Goal: Navigation & Orientation: Find specific page/section

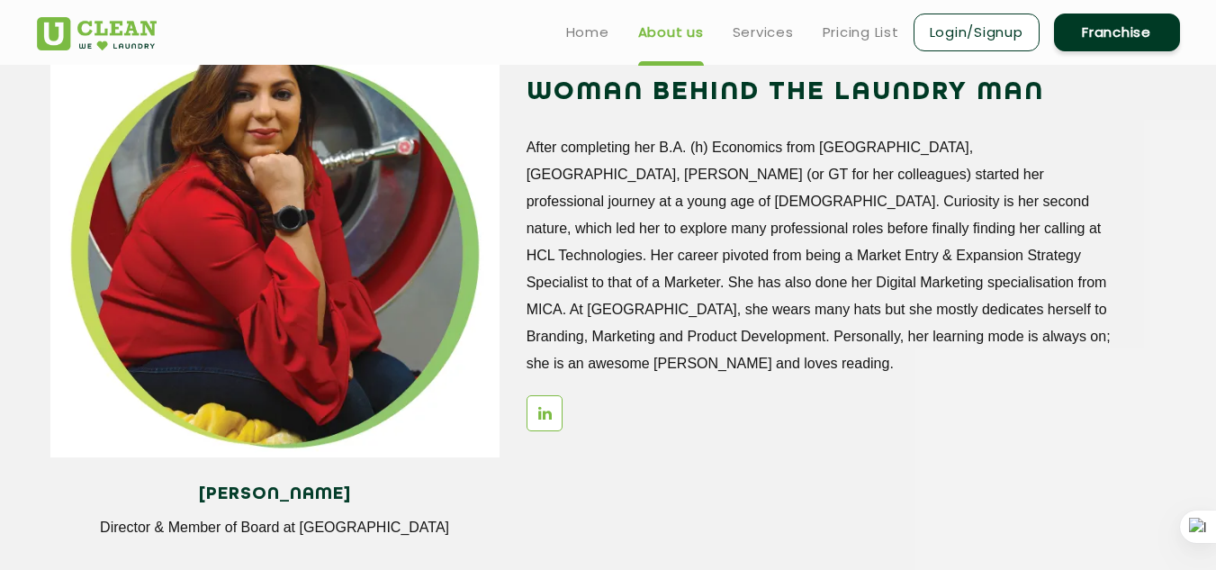
scroll to position [2077, 0]
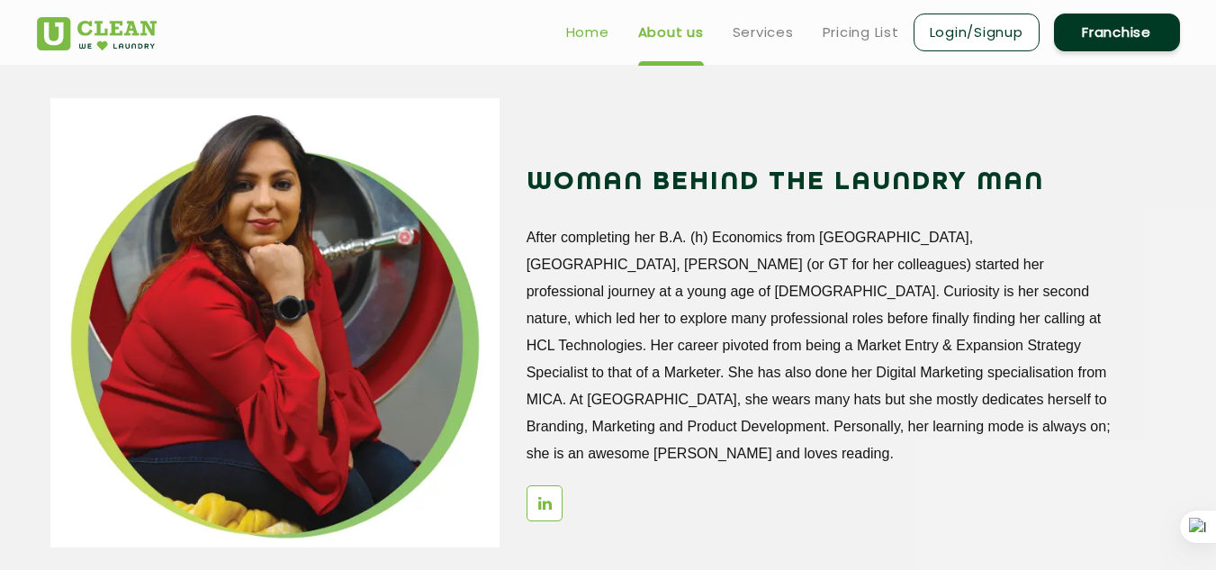
click at [589, 30] on link "Home" at bounding box center [587, 33] width 43 height 22
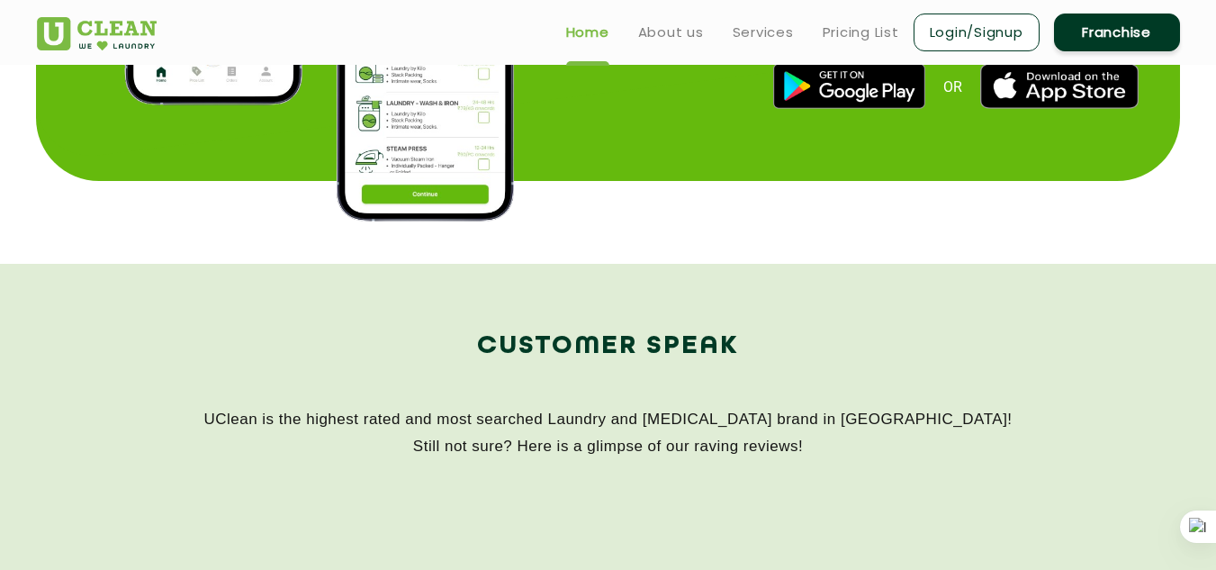
scroll to position [0, 0]
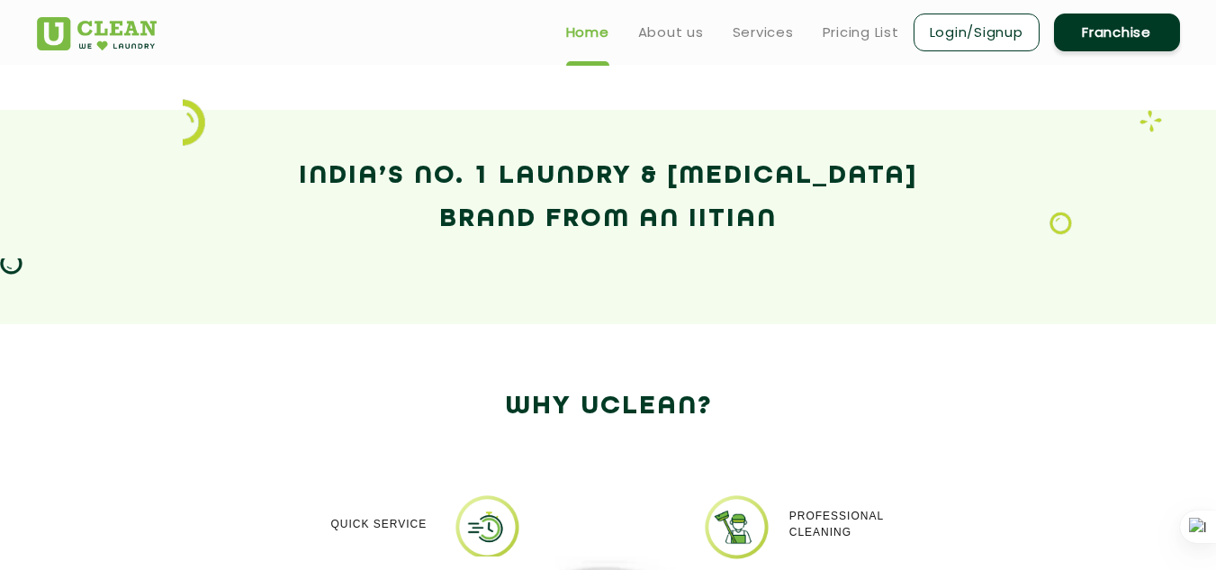
scroll to position [1260, 0]
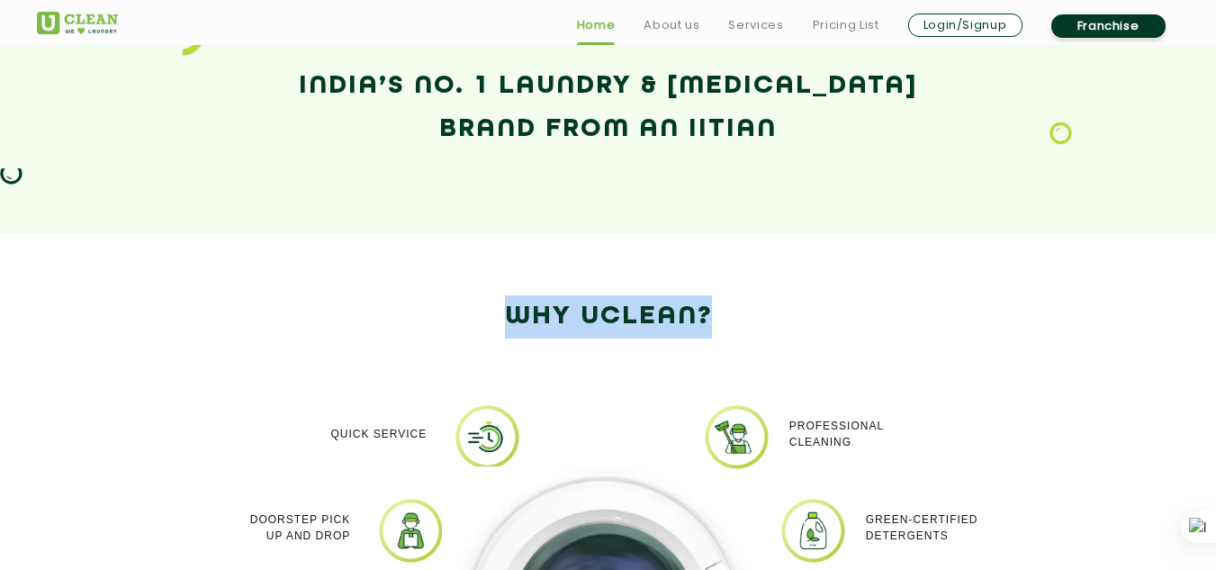
drag, startPoint x: 735, startPoint y: 314, endPoint x: 506, endPoint y: 355, distance: 233.0
click at [506, 355] on div "Why Uclean?" at bounding box center [608, 335] width 1170 height 81
click at [502, 315] on h2 "Why Uclean?" at bounding box center [608, 316] width 1143 height 43
drag, startPoint x: 502, startPoint y: 315, endPoint x: 575, endPoint y: 309, distance: 73.2
click at [575, 309] on h2 "Why Uclean?" at bounding box center [608, 316] width 1143 height 43
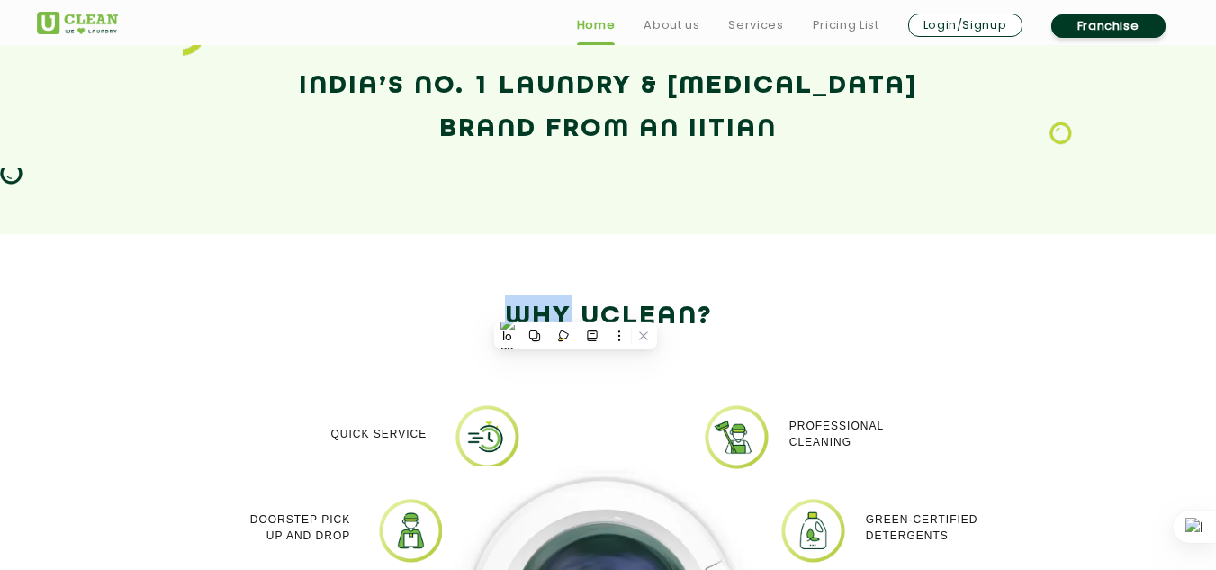
click at [504, 309] on h2 "Why Uclean?" at bounding box center [608, 316] width 1143 height 43
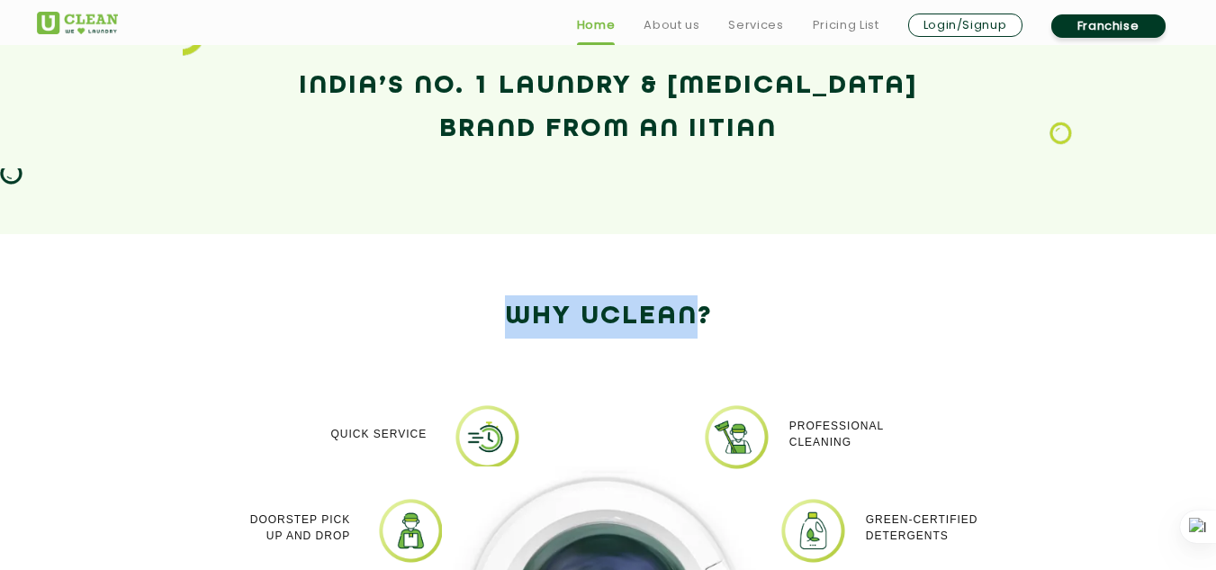
drag, startPoint x: 504, startPoint y: 309, endPoint x: 678, endPoint y: 318, distance: 173.9
click at [664, 315] on h2 "Why Uclean?" at bounding box center [608, 316] width 1143 height 43
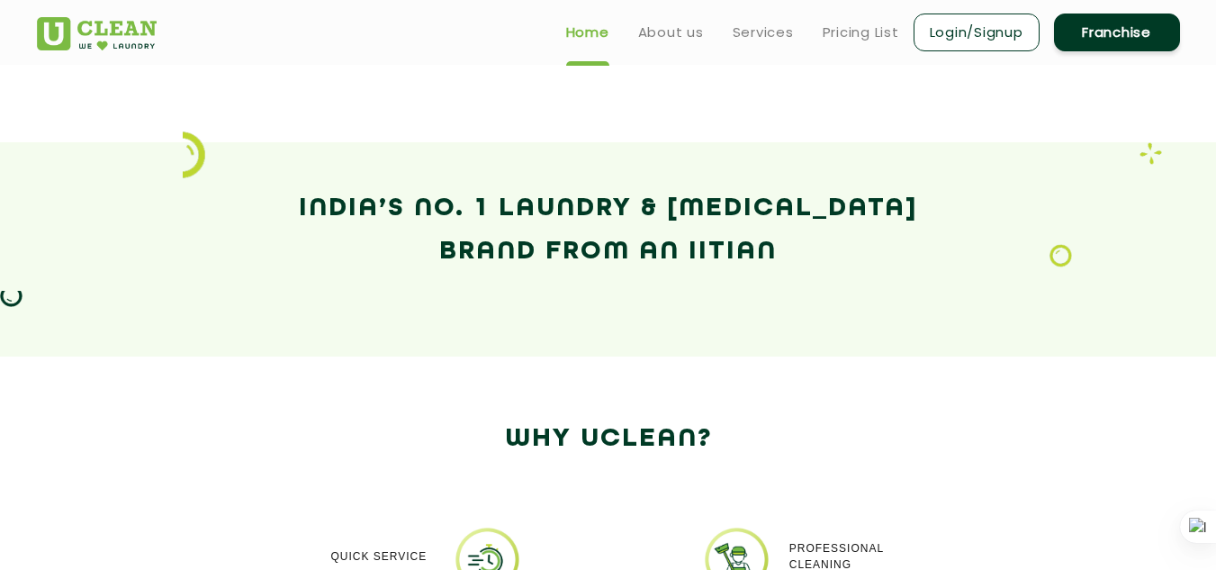
scroll to position [777, 0]
